Goal: Task Accomplishment & Management: Use online tool/utility

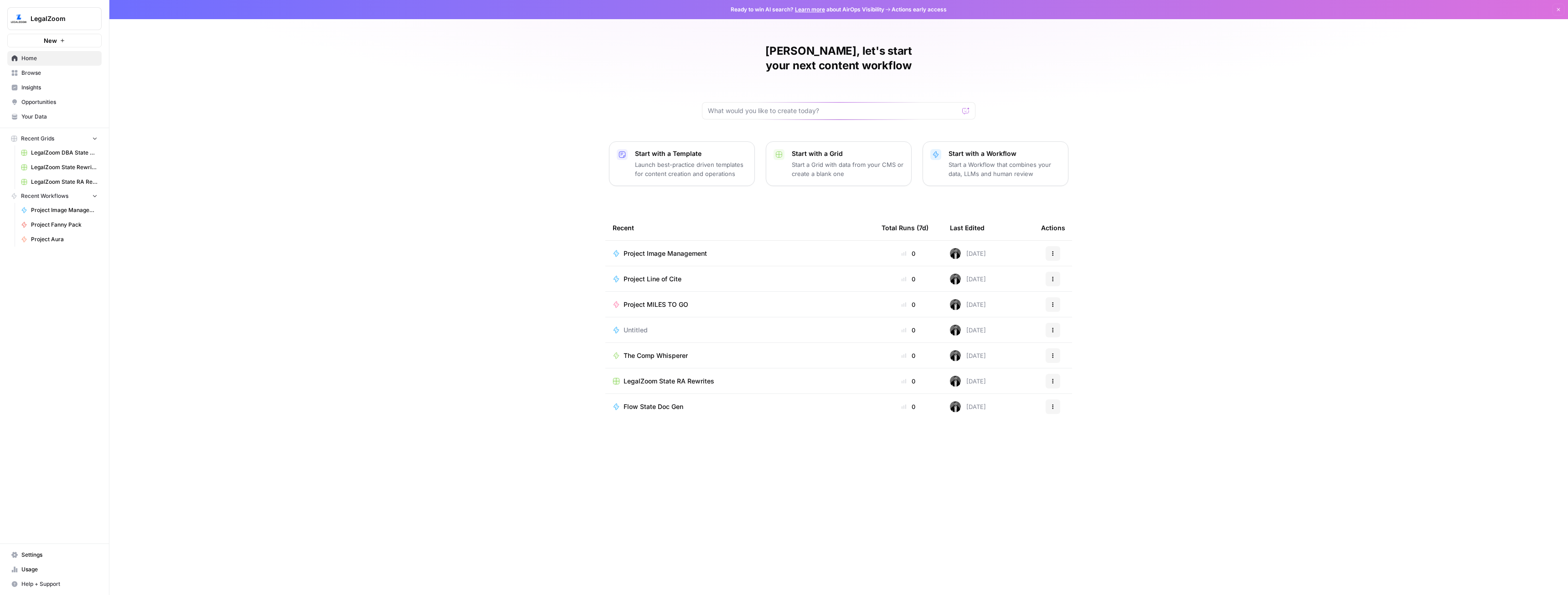
click at [52, 15] on span "LegalZoom" at bounding box center [58, 19] width 55 height 9
click at [300, 80] on div "[PERSON_NAME], let's start your next content workflow Start with a Template Lau…" at bounding box center [839, 298] width 1458 height 595
click at [44, 46] on button "New" at bounding box center [54, 40] width 95 height 13
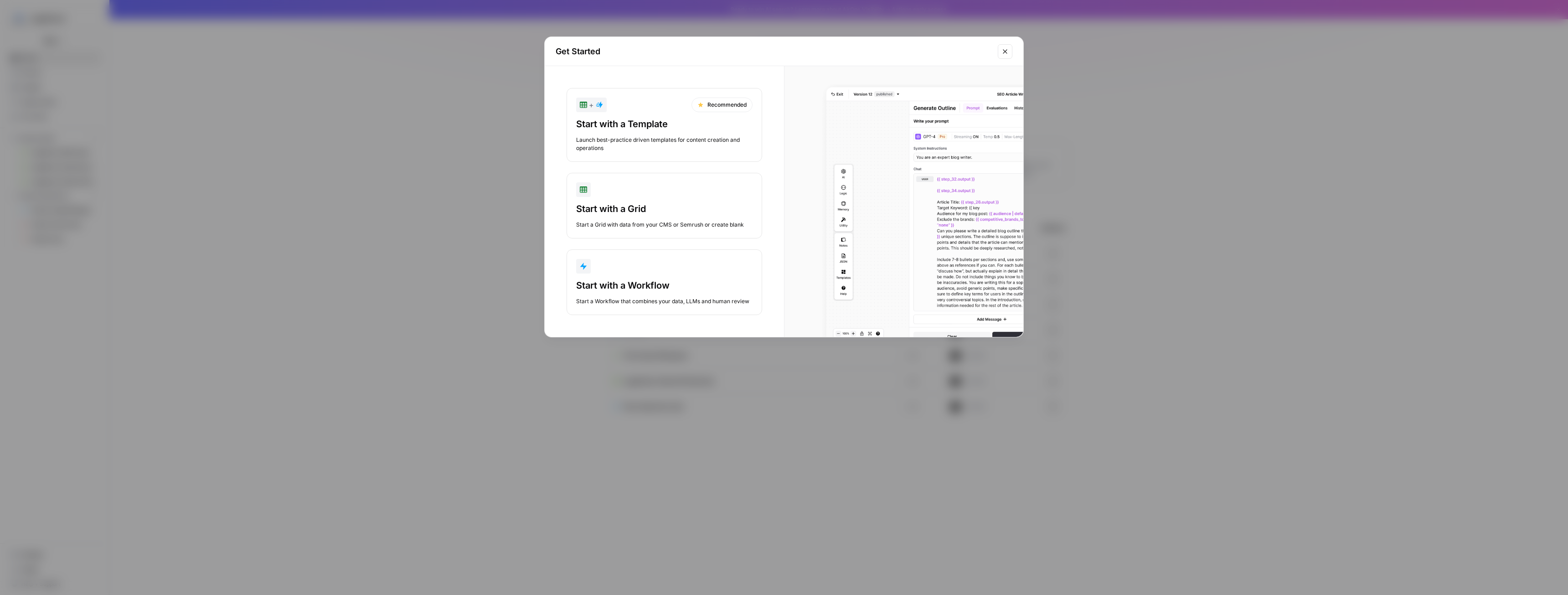
click at [648, 274] on button "Start with a Workflow Start a Workflow that combines your data, LLMs and human …" at bounding box center [664, 282] width 196 height 66
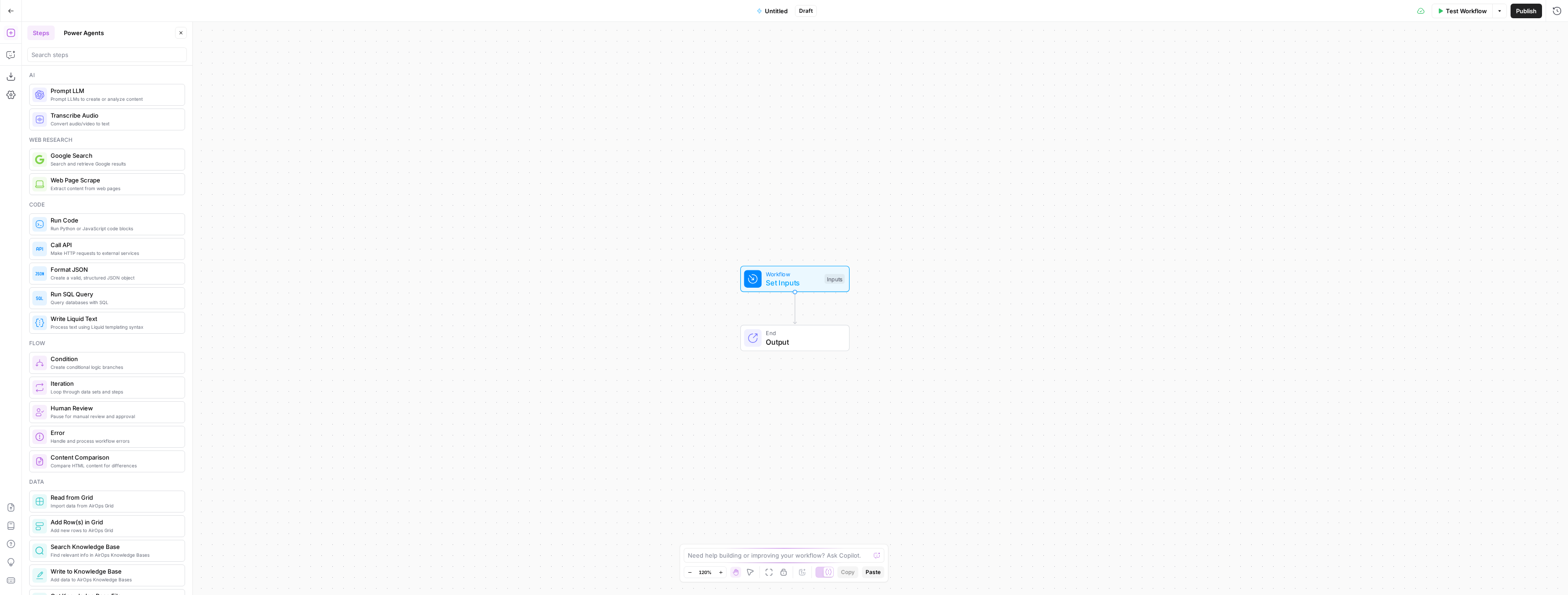
click at [85, 33] on button "Power Agents" at bounding box center [84, 33] width 51 height 14
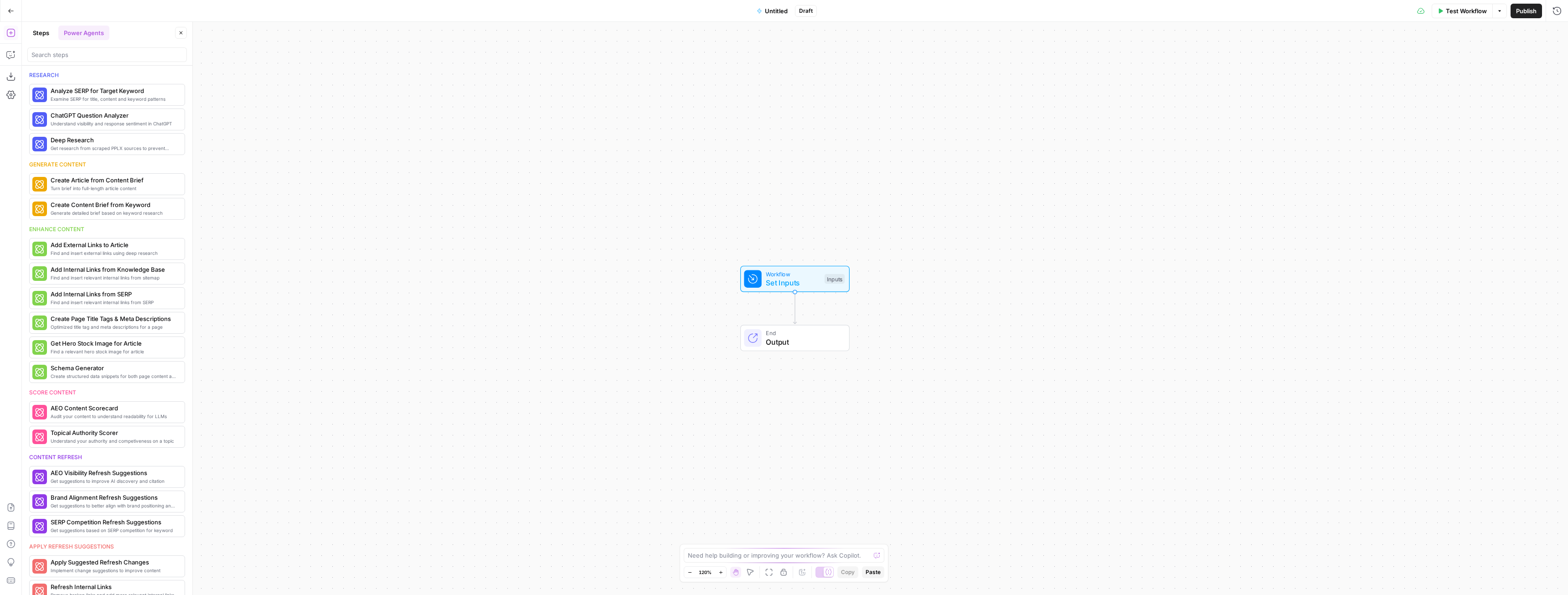
drag, startPoint x: 92, startPoint y: 64, endPoint x: 88, endPoint y: 61, distance: 5.0
click at [91, 63] on header "Steps Power Agents Close" at bounding box center [107, 43] width 171 height 43
click at [87, 58] on input "search" at bounding box center [107, 55] width 151 height 9
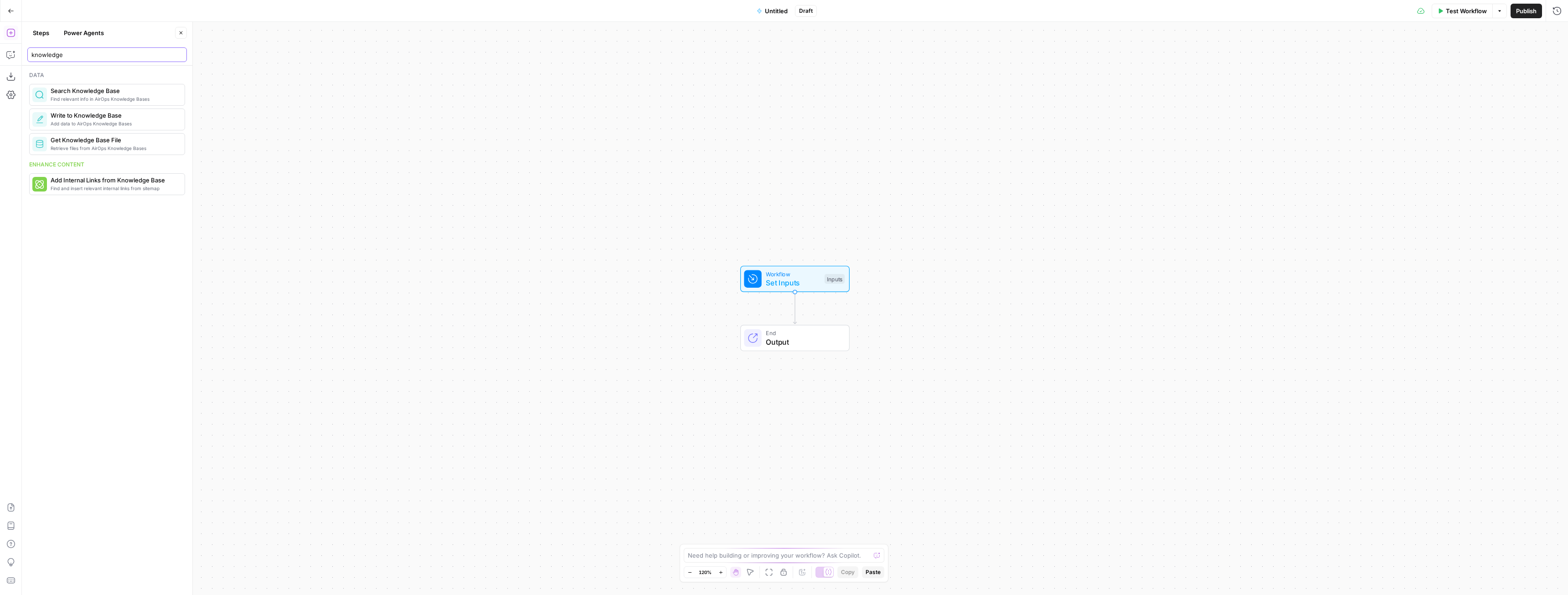
type input "knowledge"
click at [40, 36] on button "Steps" at bounding box center [41, 33] width 27 height 14
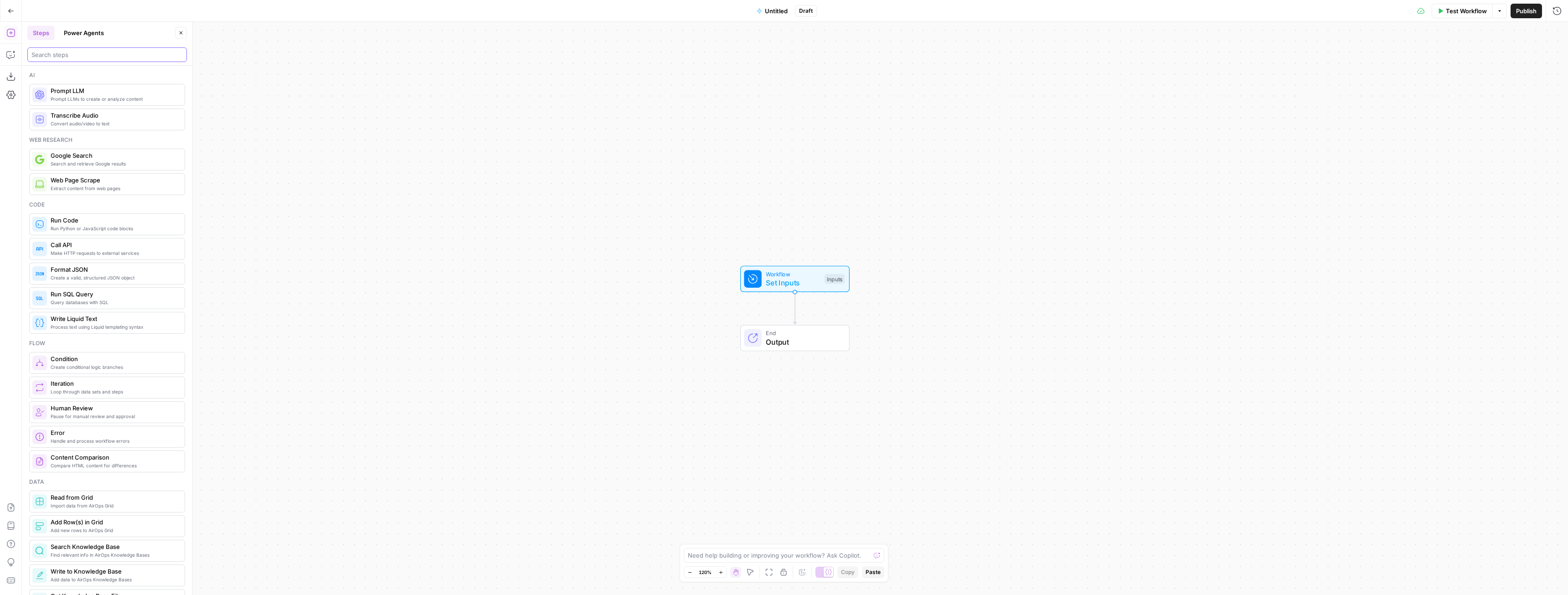
click at [79, 58] on input "search" at bounding box center [107, 55] width 151 height 9
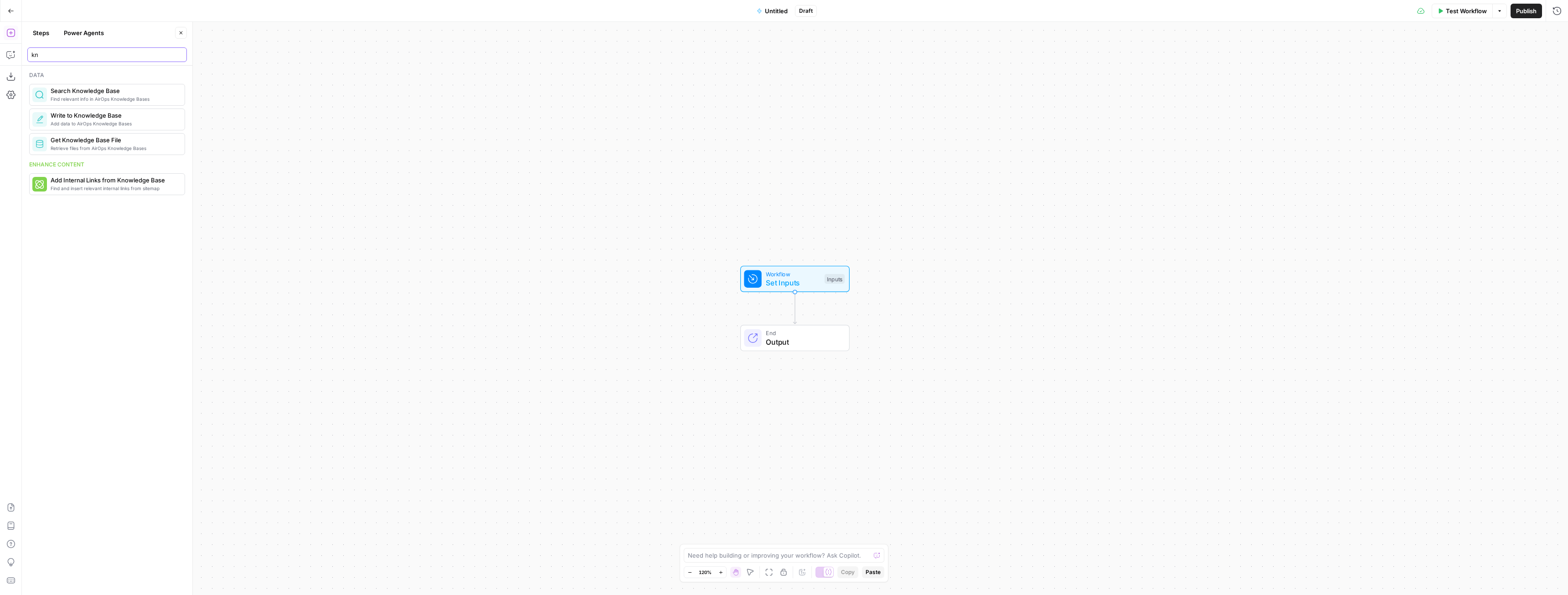
type input "k"
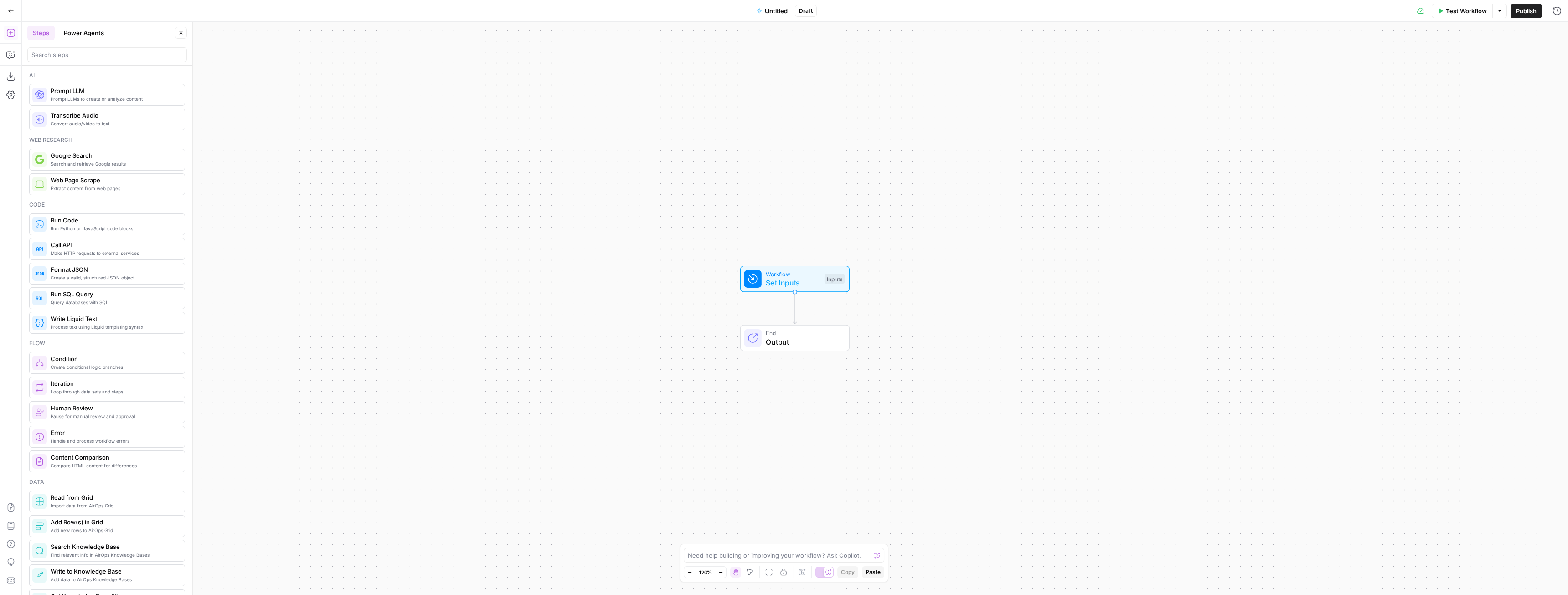
click at [73, 36] on button "Power Agents" at bounding box center [84, 33] width 51 height 14
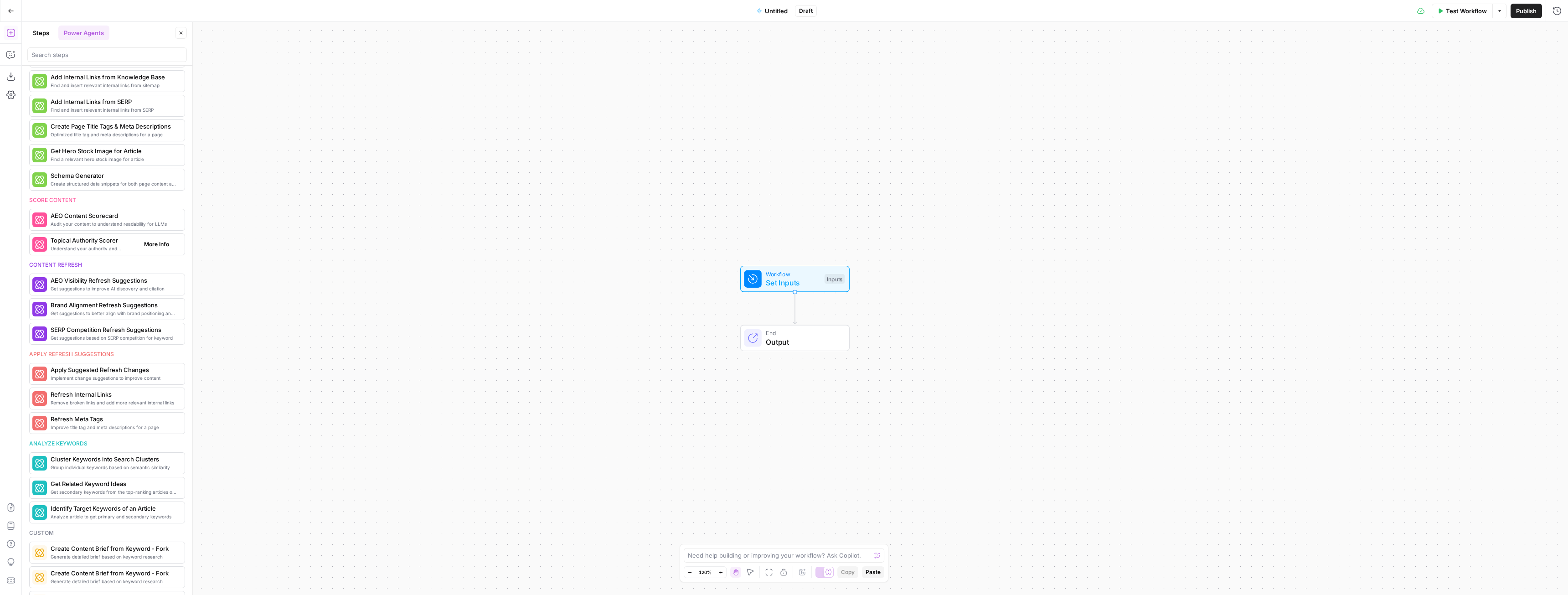
scroll to position [216, 0]
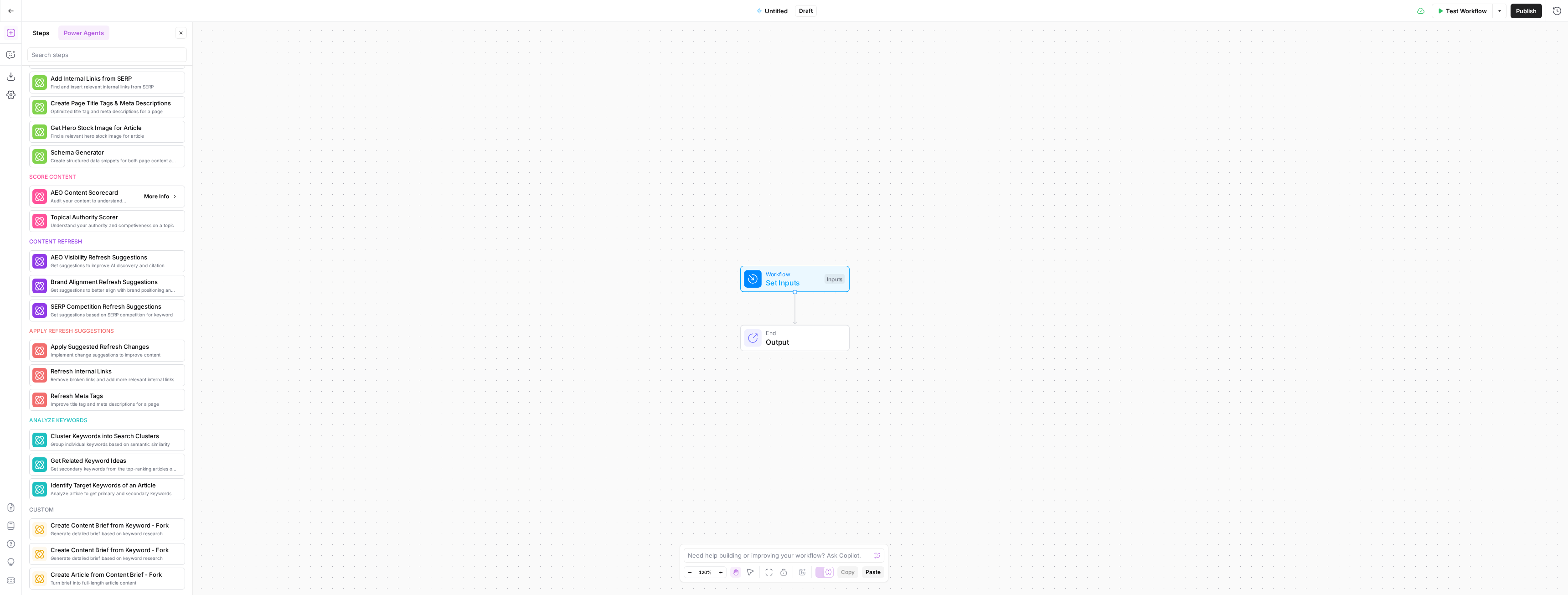
click at [110, 201] on span "Audit your content to understand readability for LLMs" at bounding box center [93, 201] width 86 height 7
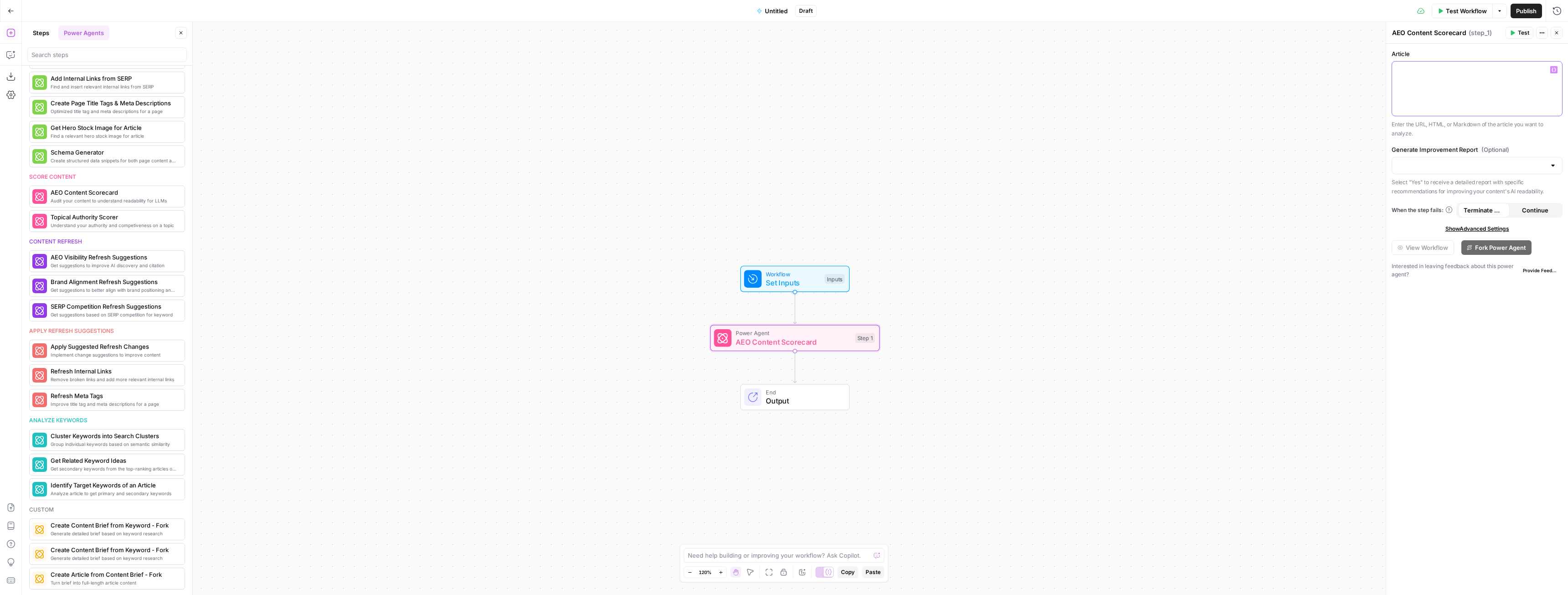
click at [1432, 89] on div at bounding box center [1477, 89] width 170 height 54
click at [1430, 102] on div at bounding box center [1477, 89] width 170 height 54
click at [1450, 163] on input "Generate Improvement Report (Optional)" at bounding box center [1471, 166] width 148 height 9
click at [1437, 184] on span "Yes" at bounding box center [1476, 189] width 152 height 9
type input "Yes"
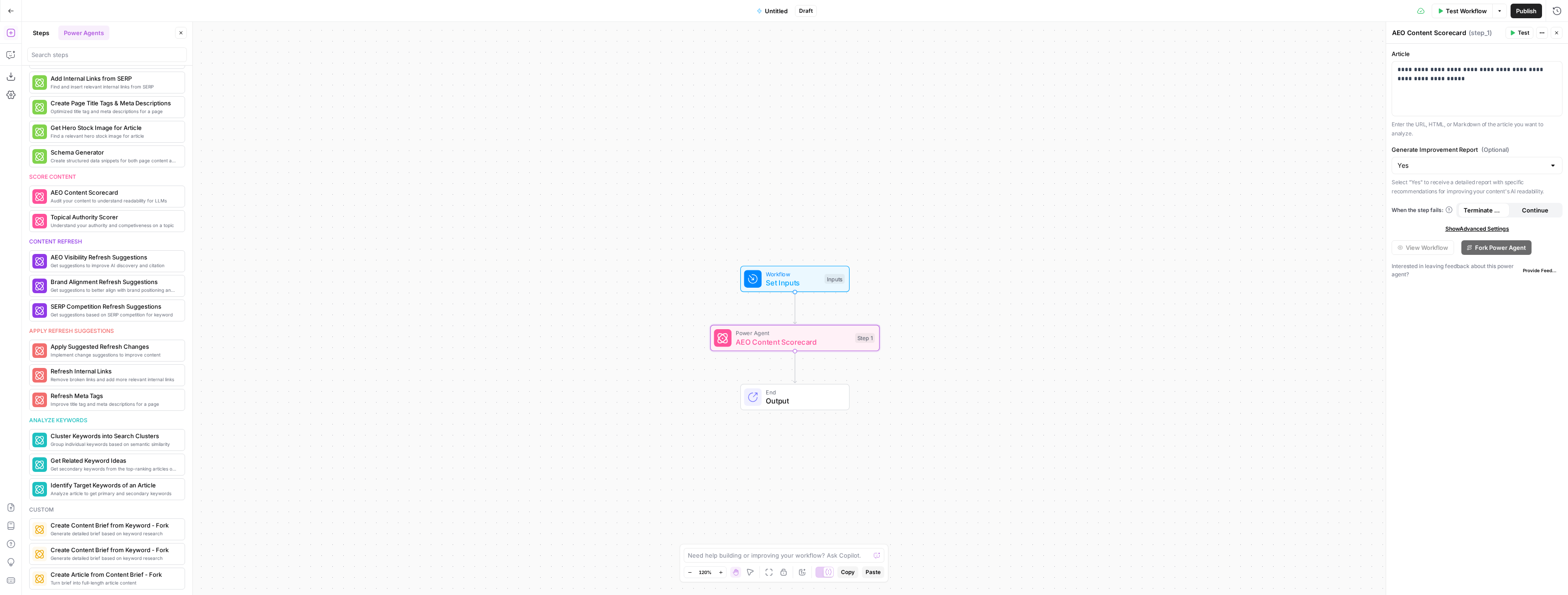
click at [1235, 275] on div "Workflow Set Inputs Inputs Power Agent AEO Content Scorecard Step 1 End Output" at bounding box center [795, 309] width 1546 height 574
click at [1460, 18] on button "Test Workflow" at bounding box center [1462, 11] width 61 height 14
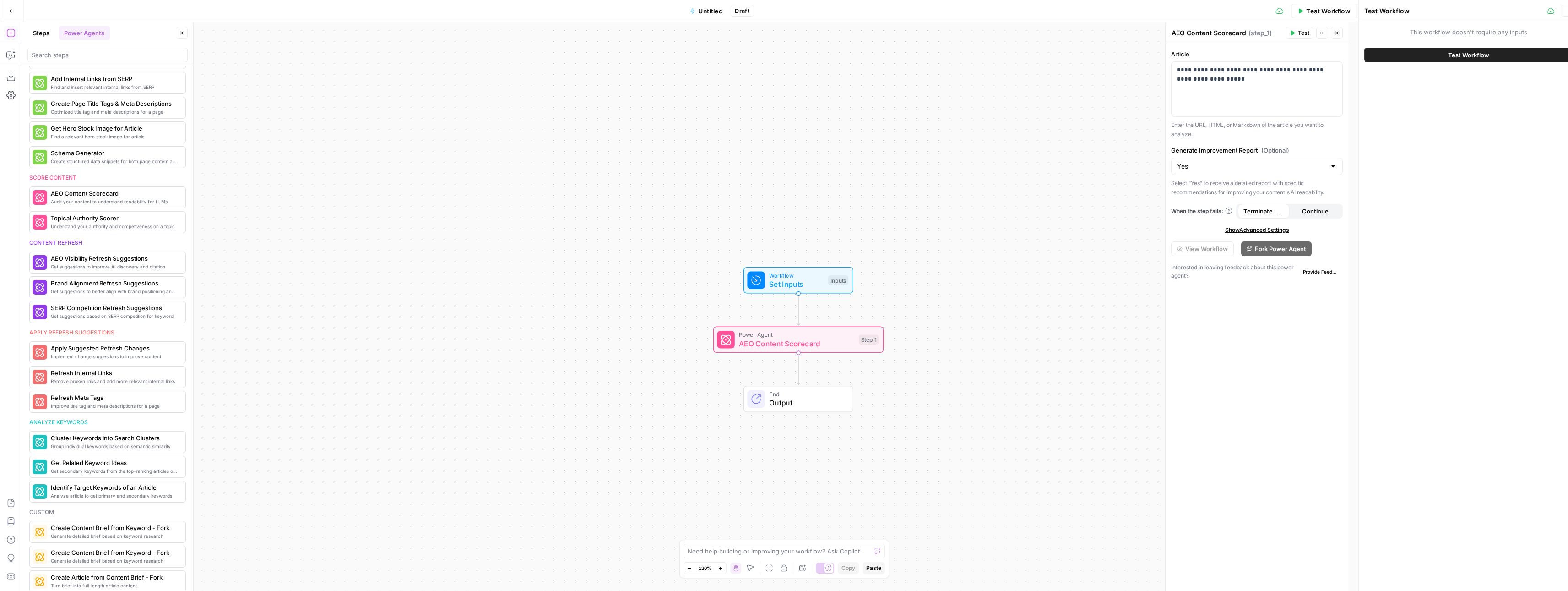
click at [1465, 12] on div "Test Workflow" at bounding box center [1454, 11] width 180 height 9
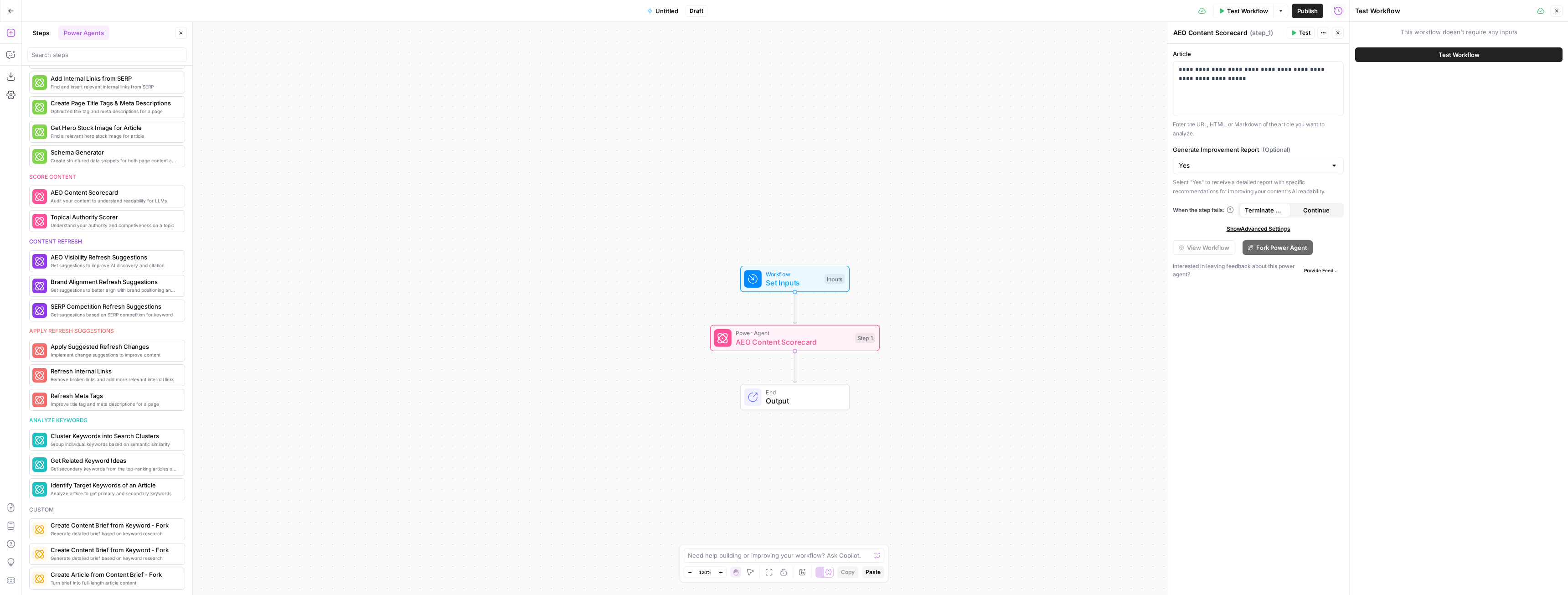
click at [1455, 56] on span "Test Workflow" at bounding box center [1459, 55] width 41 height 9
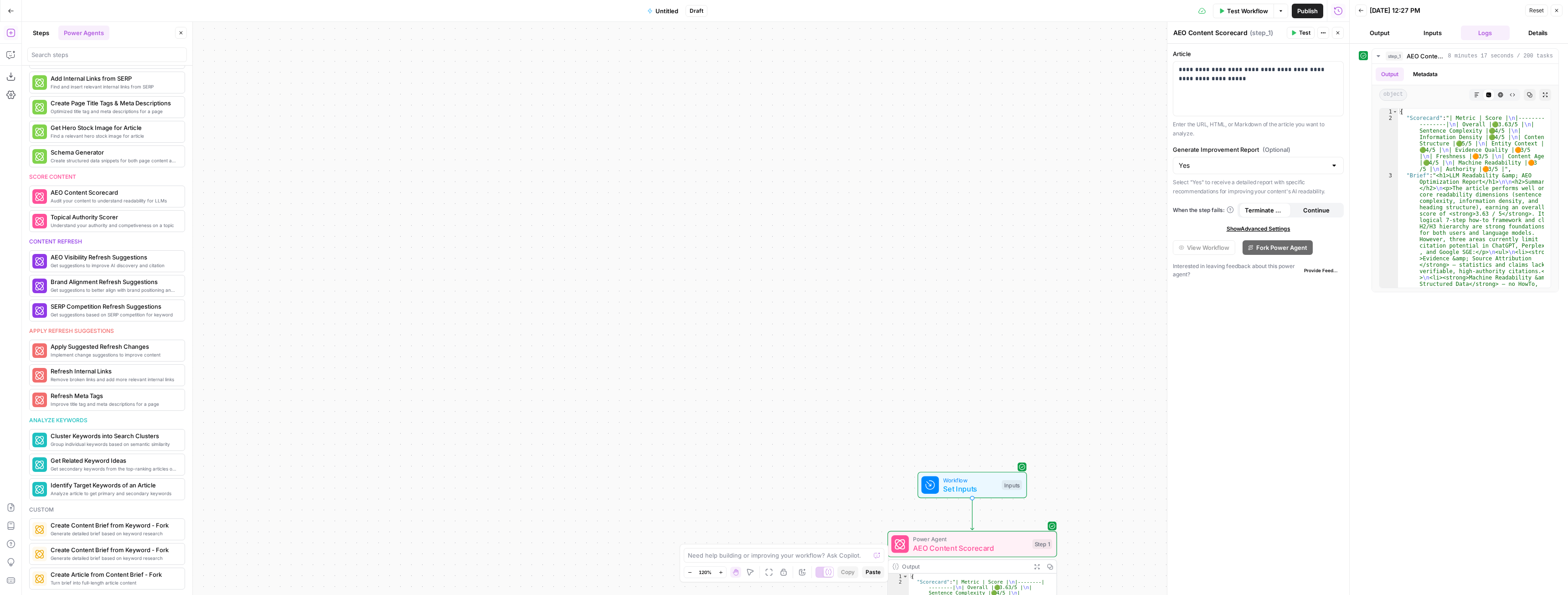
drag, startPoint x: 642, startPoint y: 196, endPoint x: 819, endPoint y: 402, distance: 271.6
click at [819, 402] on div "Workflow Set Inputs Inputs Power Agent AEO Content Scorecard Step 1 Output Expa…" at bounding box center [686, 309] width 1327 height 574
click at [1475, 95] on icon "button" at bounding box center [1477, 95] width 5 height 5
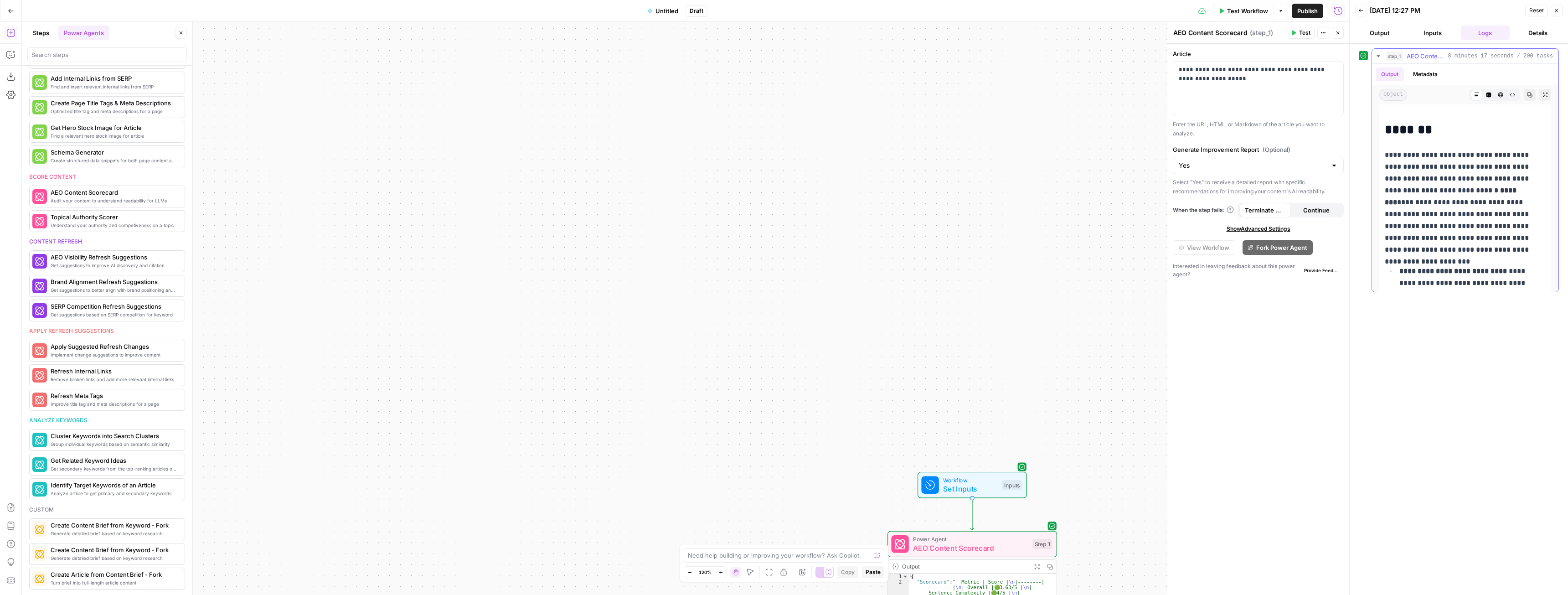
scroll to position [365, 0]
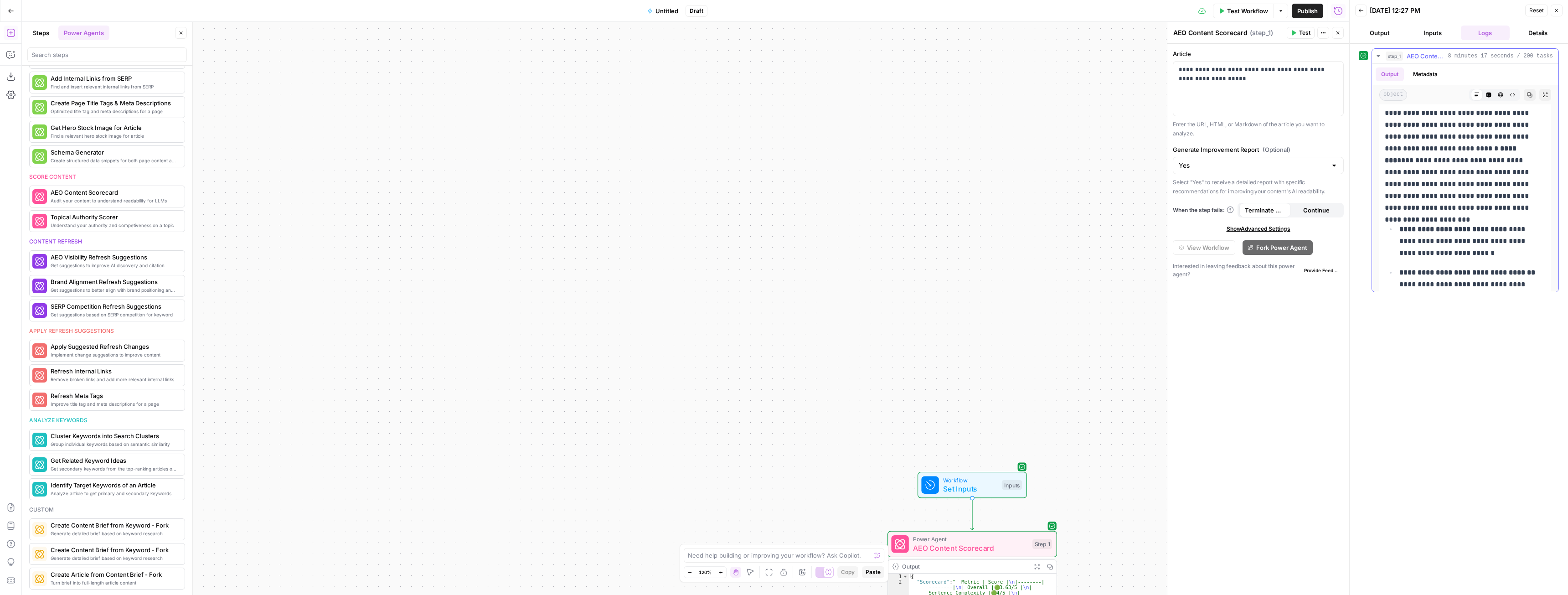
click at [1475, 150] on strong "********" at bounding box center [1451, 154] width 134 height 19
click at [1527, 97] on icon "button" at bounding box center [1530, 95] width 5 height 5
click at [1475, 229] on strong "**********" at bounding box center [1454, 229] width 108 height 7
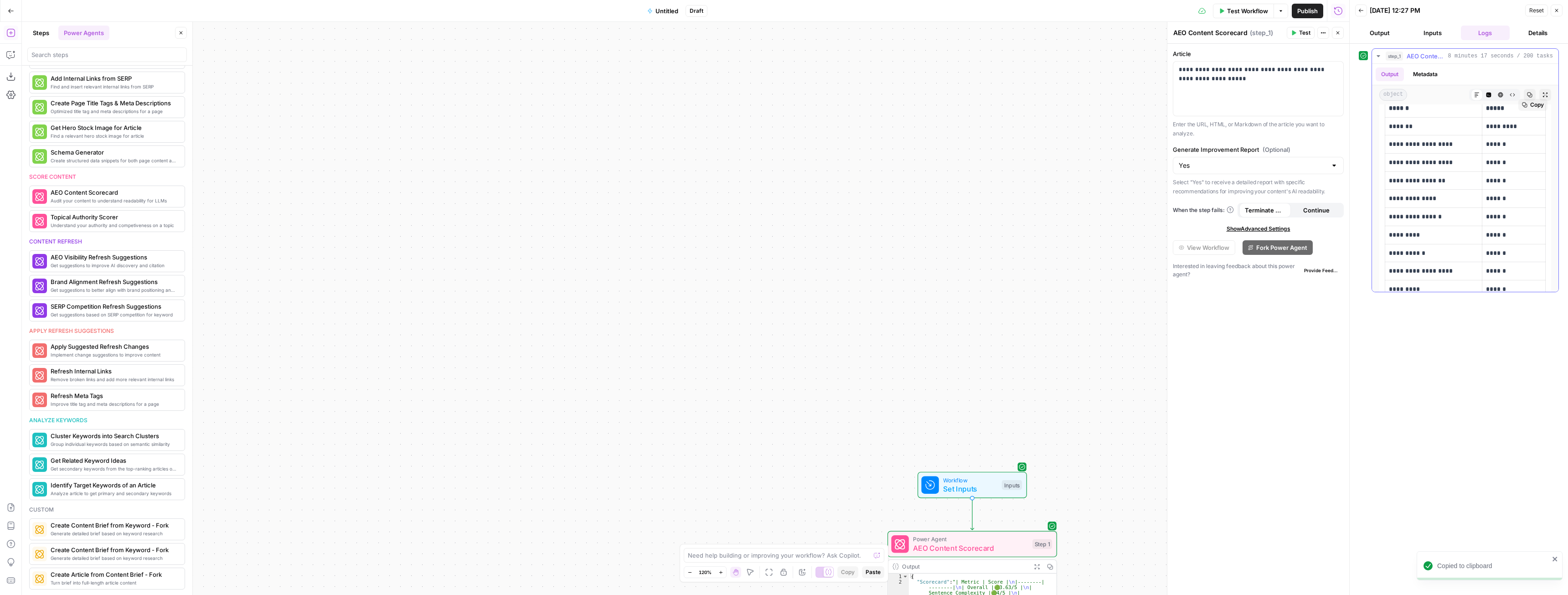
scroll to position [0, 0]
click at [1530, 135] on span "Copy" at bounding box center [1536, 137] width 13 height 8
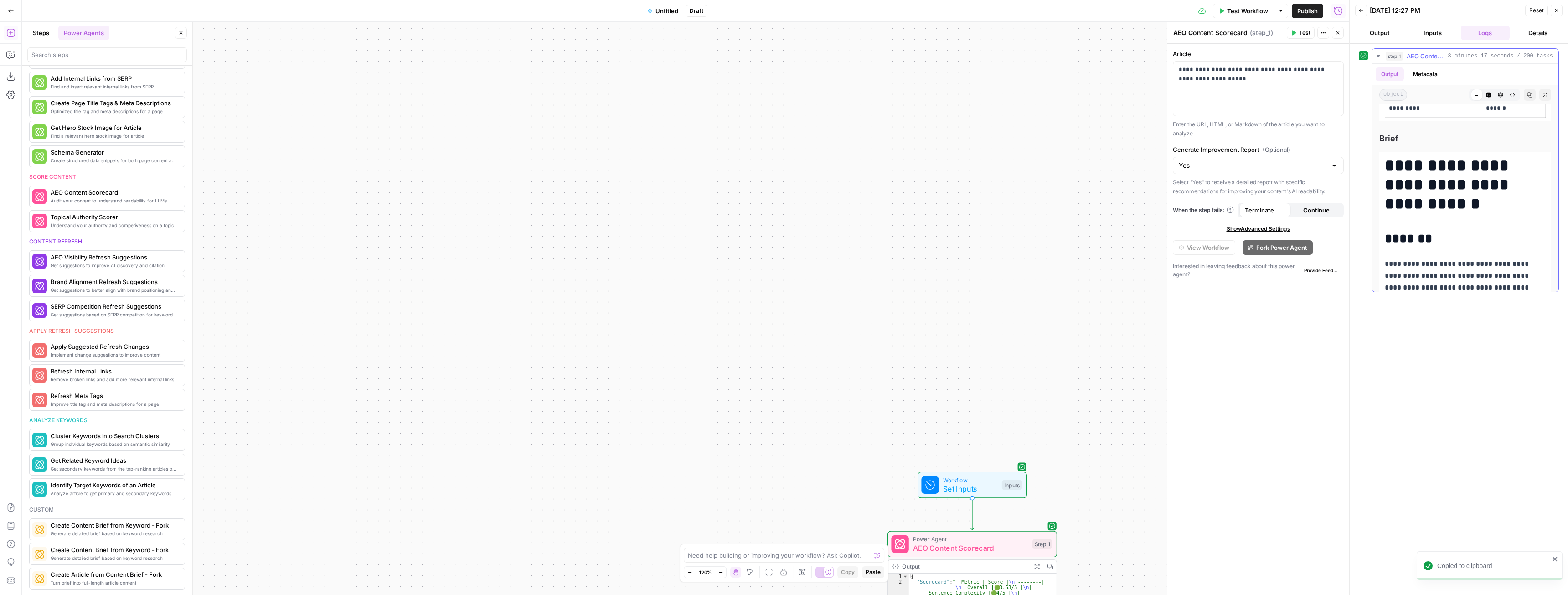
scroll to position [274, 0]
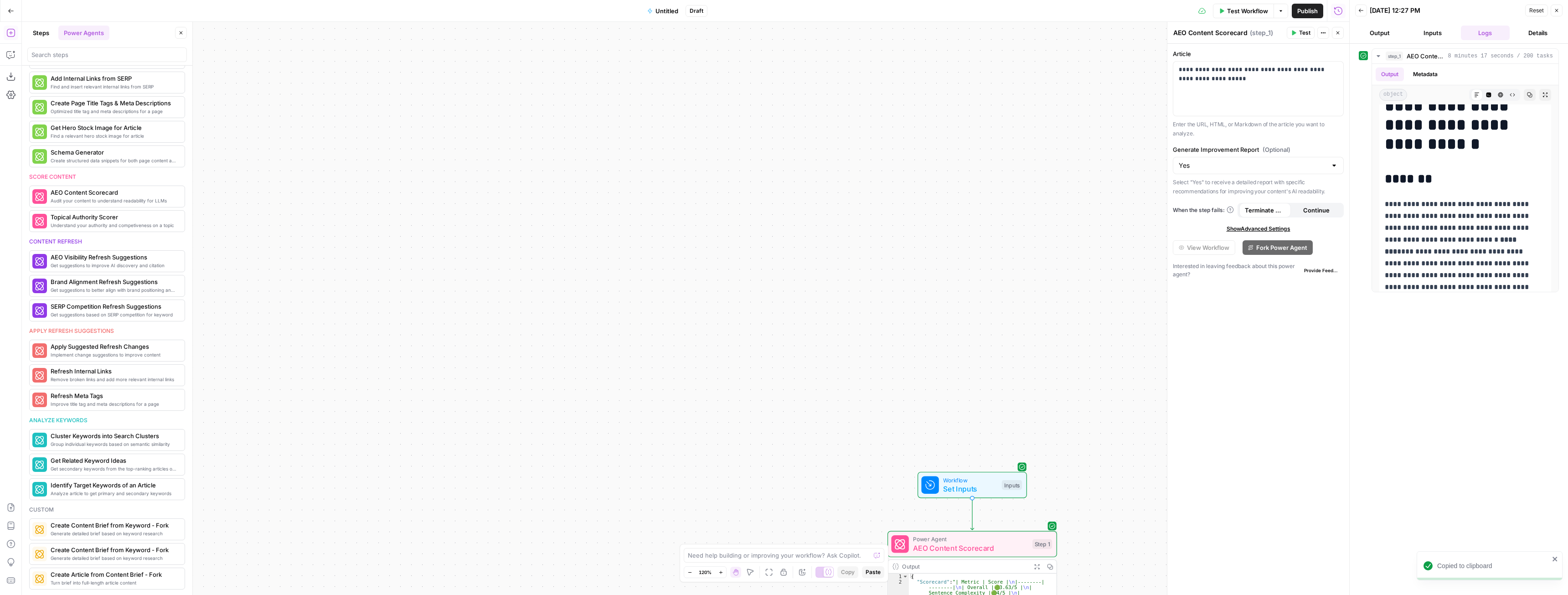
click at [1508, 493] on div "**********" at bounding box center [1459, 320] width 200 height 543
click at [1498, 92] on icon "button" at bounding box center [1501, 95] width 5 height 5
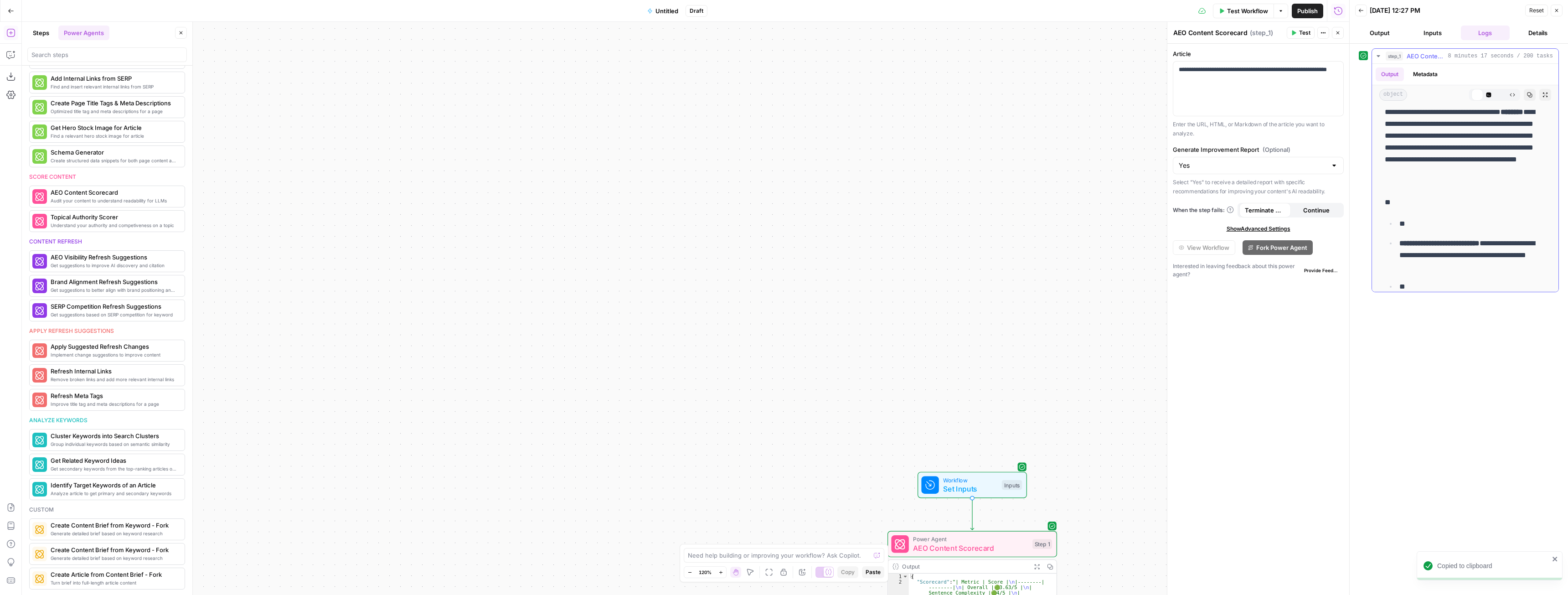
scroll to position [0, 0]
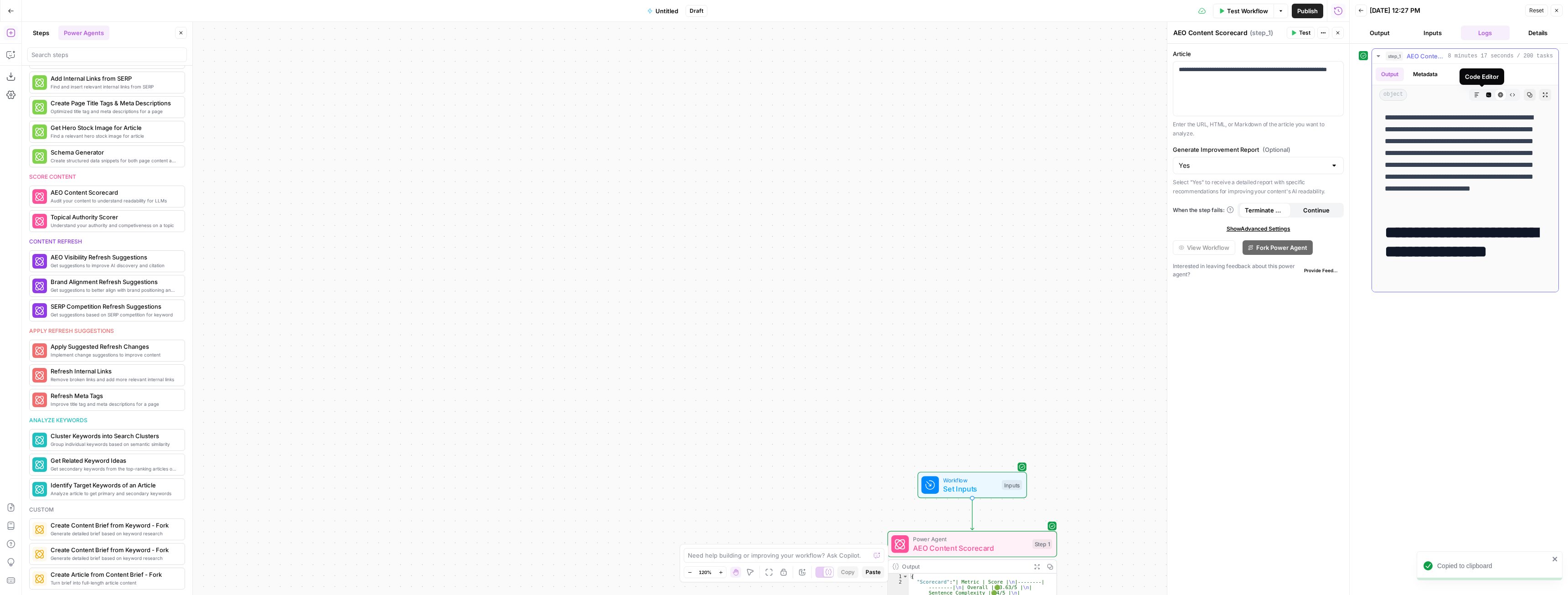
click at [1487, 94] on icon "button" at bounding box center [1489, 96] width 5 height 5
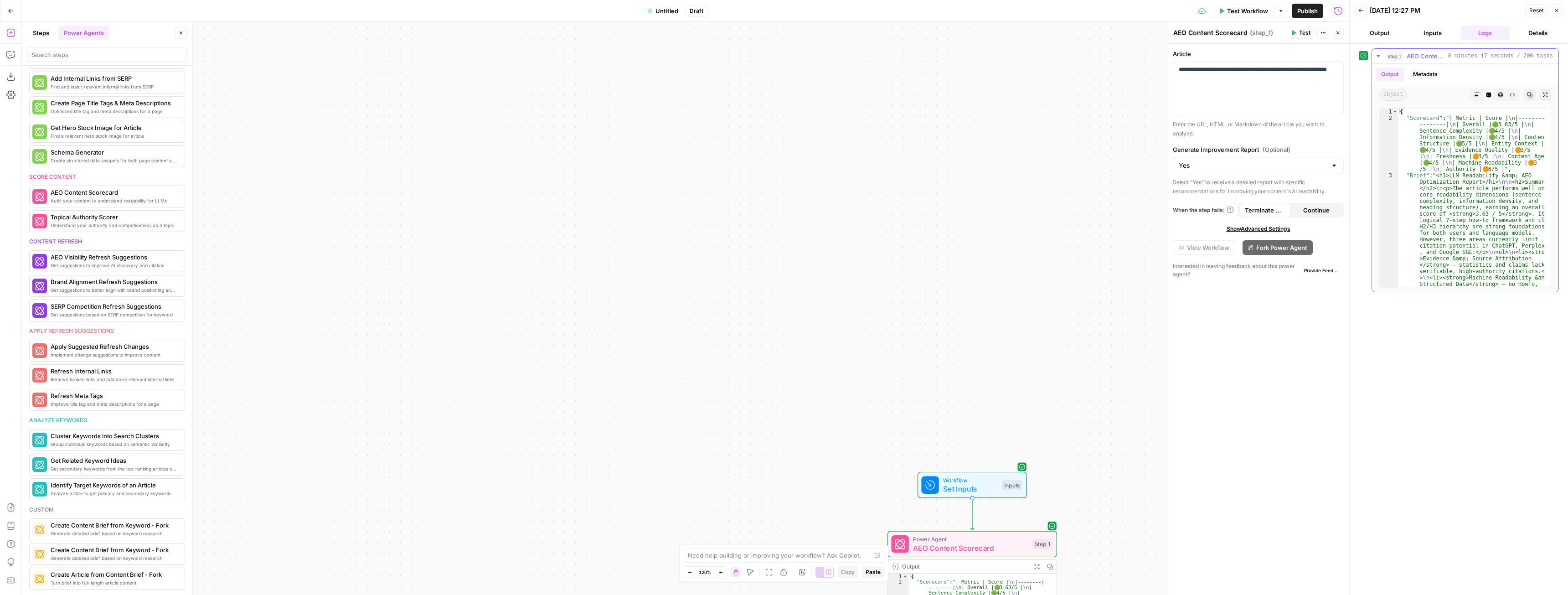
click at [1475, 94] on icon "button" at bounding box center [1477, 95] width 5 height 5
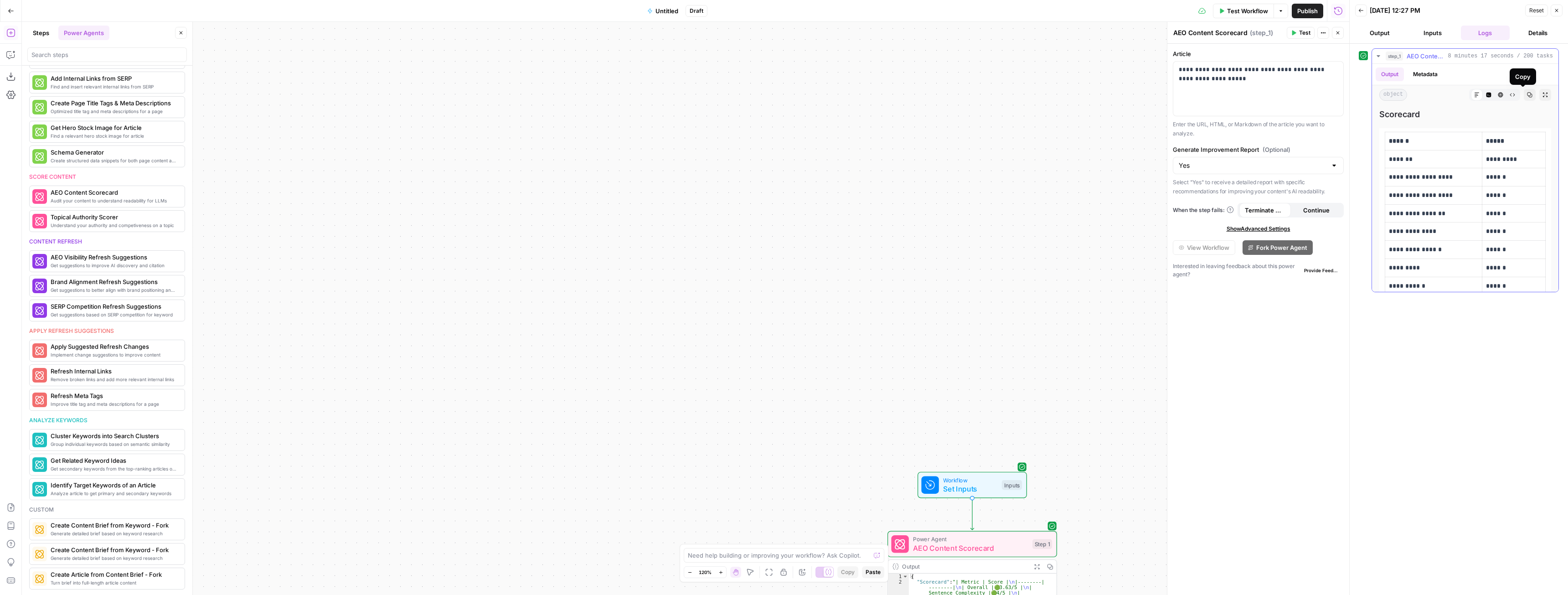
click at [1540, 95] on button "Expand Output" at bounding box center [1545, 94] width 12 height 12
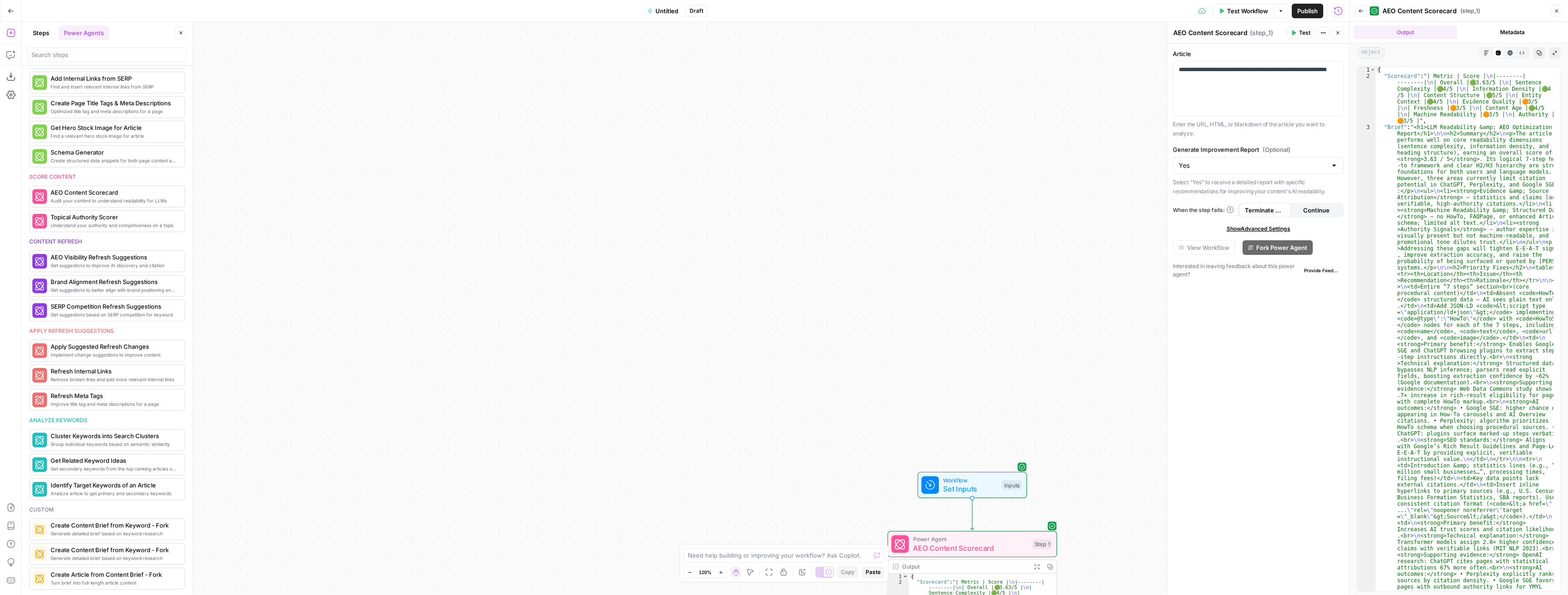
click at [1488, 55] on icon "button" at bounding box center [1487, 53] width 5 height 5
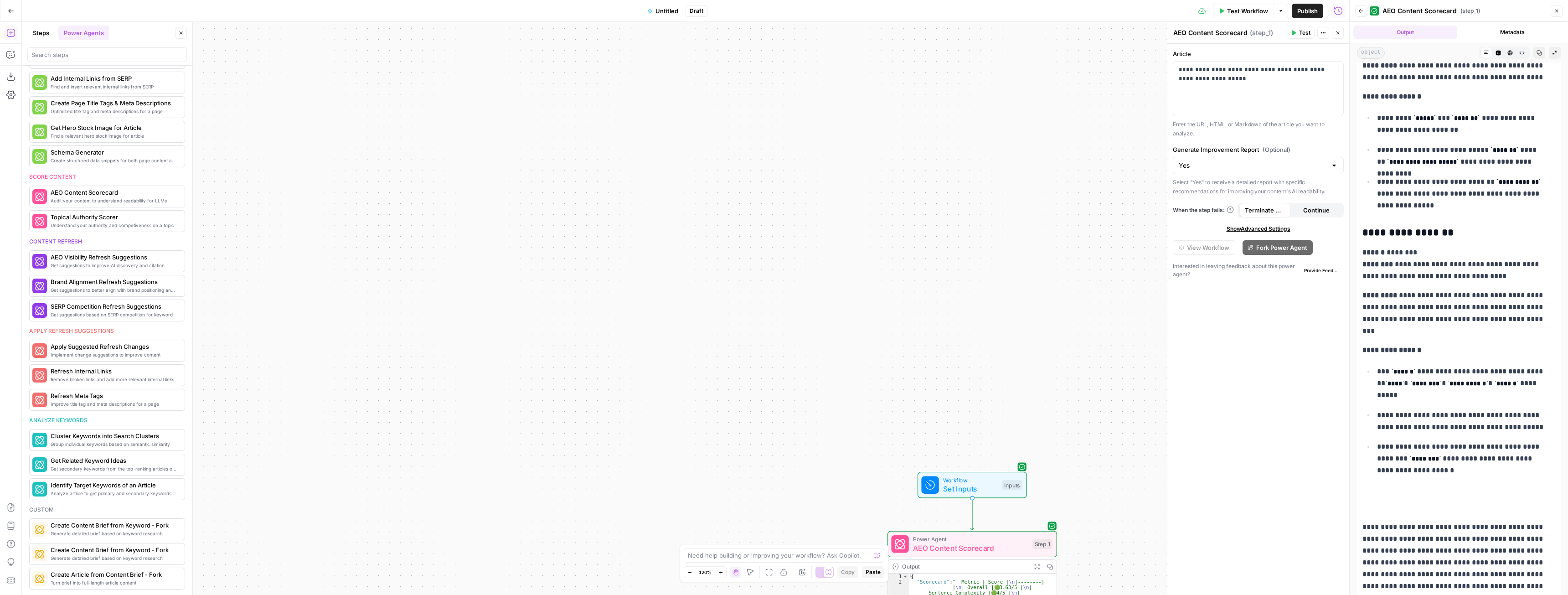
scroll to position [3617, 0]
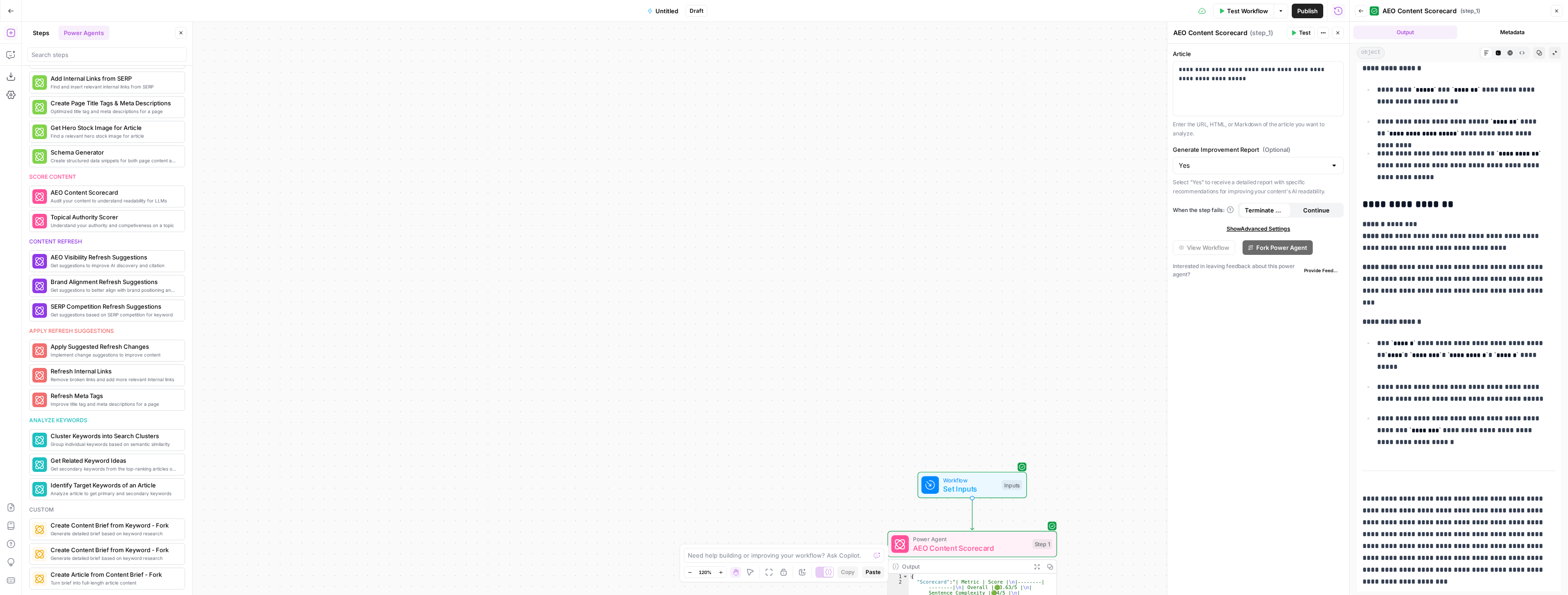
drag, startPoint x: 1358, startPoint y: 70, endPoint x: 1495, endPoint y: 573, distance: 521.3
copy div "**********"
